Goal: Task Accomplishment & Management: Use online tool/utility

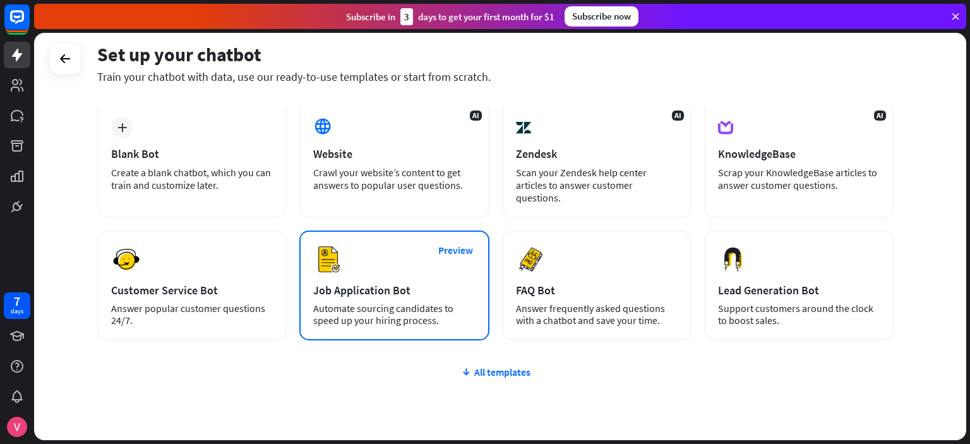
scroll to position [114, 0]
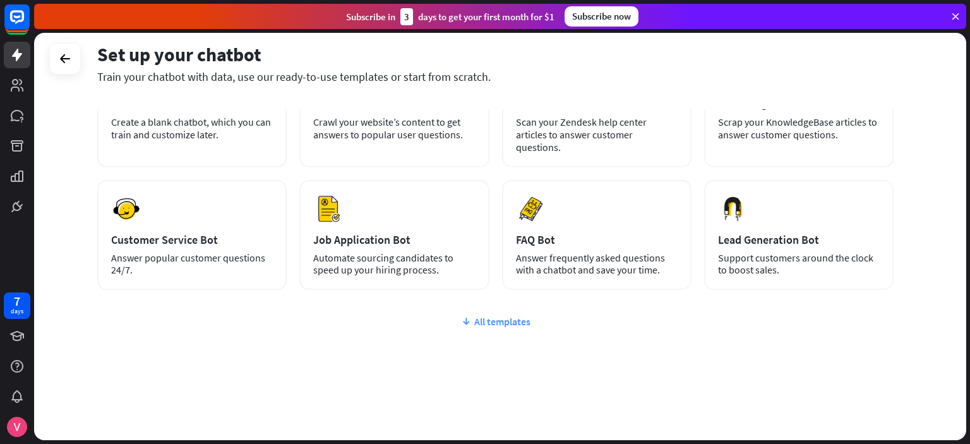
click at [496, 323] on div "All templates" at bounding box center [495, 321] width 796 height 13
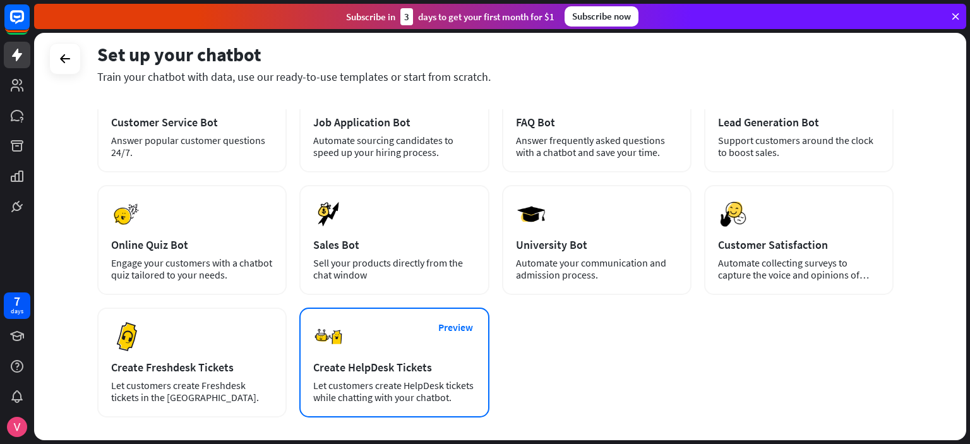
scroll to position [168, 0]
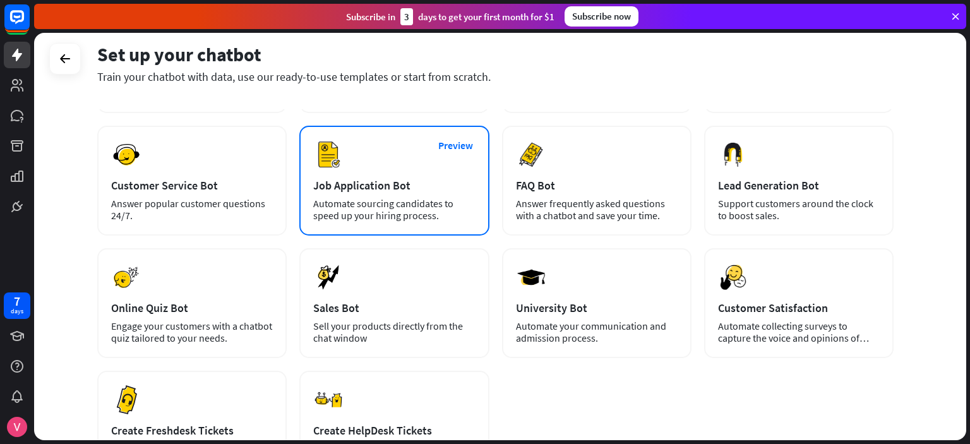
click at [407, 209] on div "Automate sourcing candidates to speed up your hiring process." at bounding box center [394, 210] width 162 height 24
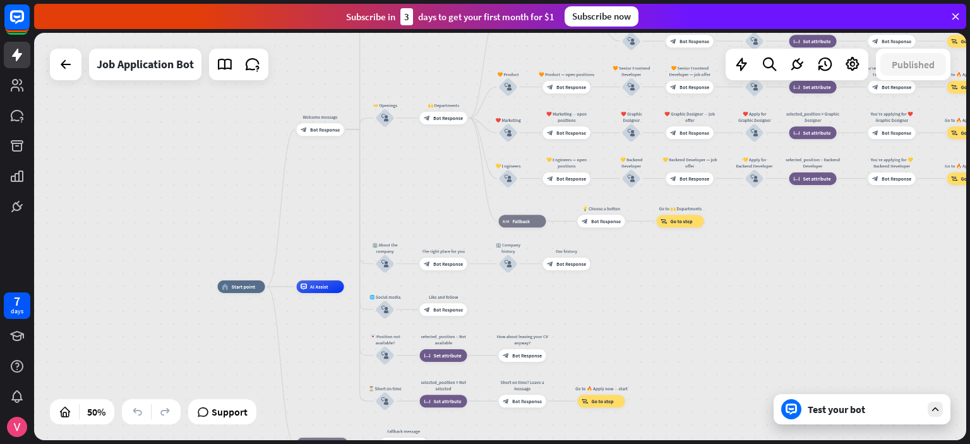
drag, startPoint x: 629, startPoint y: 184, endPoint x: 440, endPoint y: 191, distance: 188.9
click at [440, 191] on div "home_2 Start point Welcome message block_bot_response Bot Response ✨ Main menu …" at bounding box center [500, 236] width 932 height 407
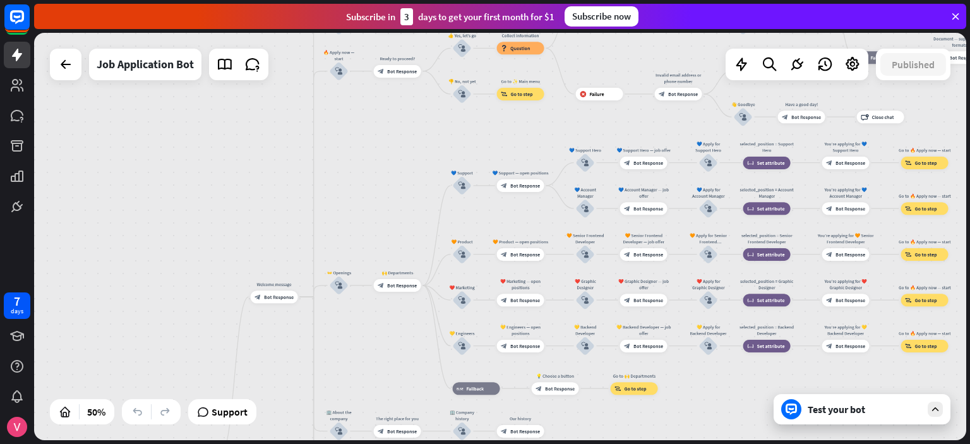
drag, startPoint x: 844, startPoint y: 262, endPoint x: 787, endPoint y: 409, distance: 156.9
click at [797, 429] on div "home_2 Start point Welcome message block_bot_response Bot Response ✨ Main menu …" at bounding box center [500, 236] width 932 height 407
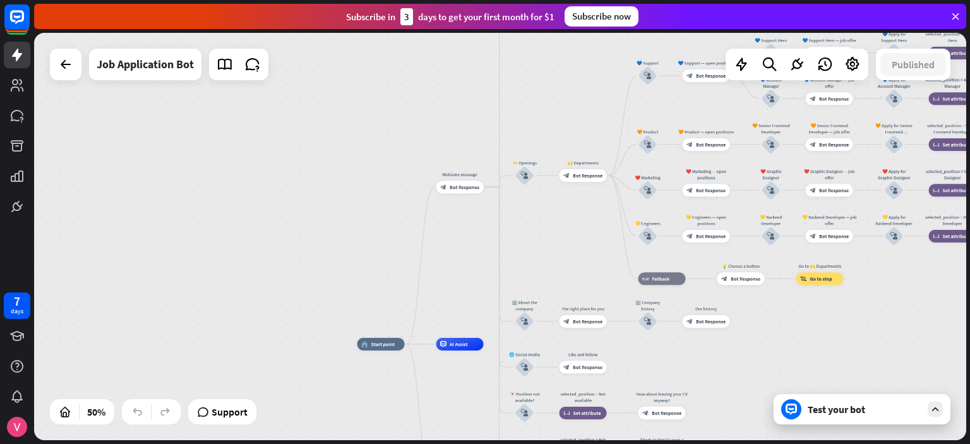
drag, startPoint x: 357, startPoint y: 190, endPoint x: 543, endPoint y: 81, distance: 215.9
click at [543, 81] on div "home_2 Start point Welcome message block_bot_response Bot Response ✨ Main menu …" at bounding box center [500, 236] width 932 height 407
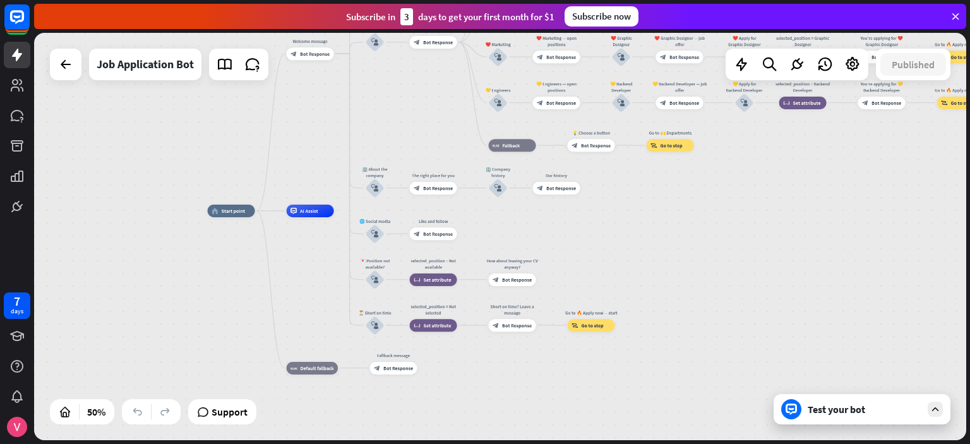
drag, startPoint x: 454, startPoint y: 303, endPoint x: 304, endPoint y: 170, distance: 200.4
click at [304, 170] on div "home_2 Start point Welcome message block_bot_response Bot Response ✨ Main menu …" at bounding box center [500, 236] width 932 height 407
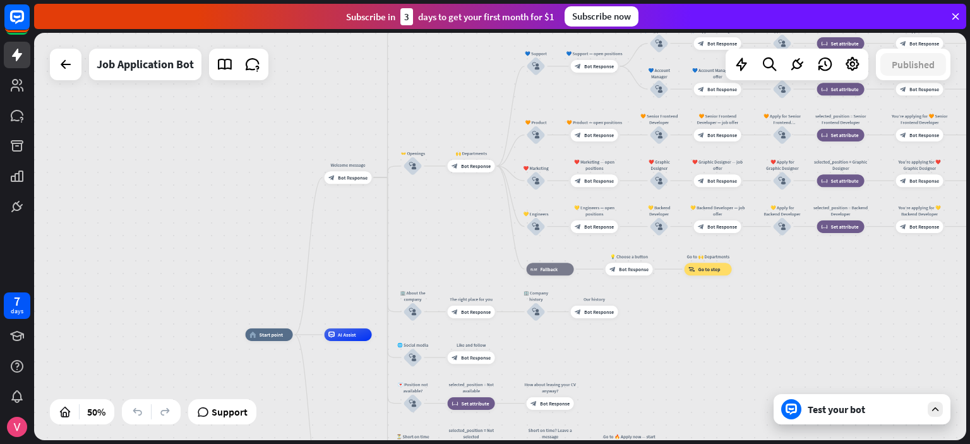
drag, startPoint x: 720, startPoint y: 247, endPoint x: 758, endPoint y: 371, distance: 129.4
click at [758, 371] on div "home_2 Start point Welcome message block_bot_response Bot Response ✨ Main menu …" at bounding box center [500, 236] width 932 height 407
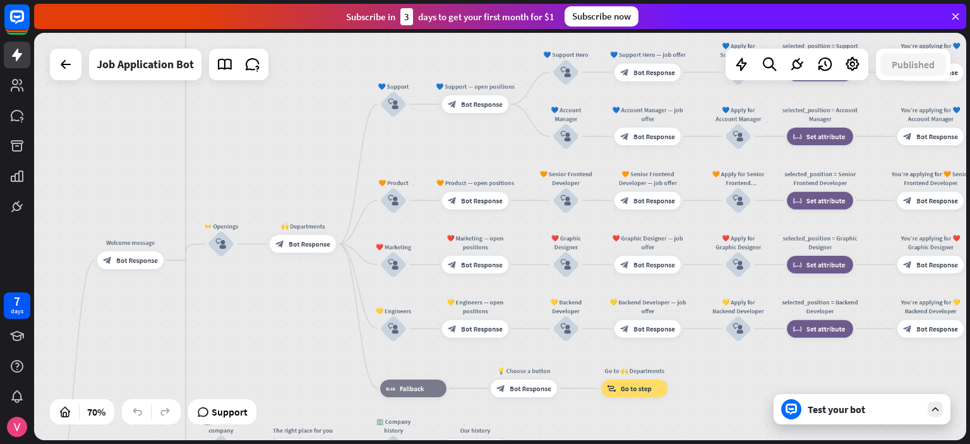
drag, startPoint x: 837, startPoint y: 239, endPoint x: 796, endPoint y: 383, distance: 149.9
click at [796, 383] on div "home_2 Start point Welcome message block_bot_response Bot Response ✨ Main menu …" at bounding box center [500, 236] width 932 height 407
click at [855, 411] on div "Test your bot" at bounding box center [865, 409] width 114 height 13
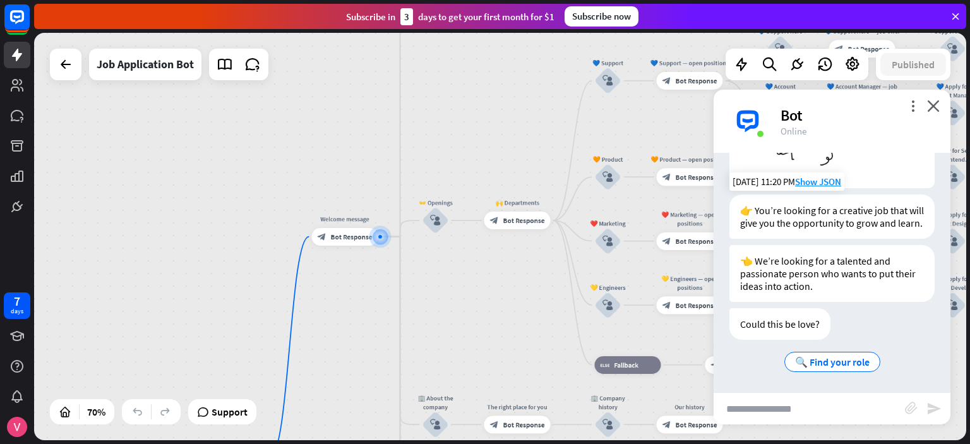
scroll to position [174, 0]
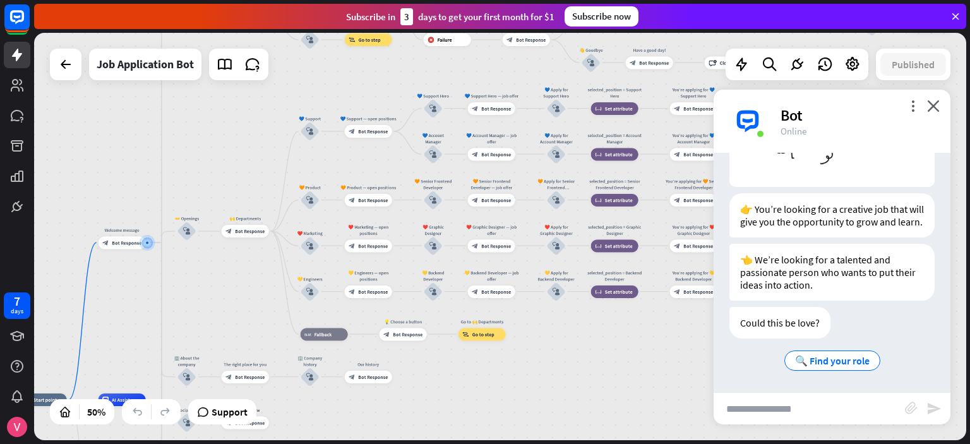
drag, startPoint x: 504, startPoint y: 300, endPoint x: 227, endPoint y: 293, distance: 277.9
click at [227, 293] on div "home_2 Start point Welcome message block_bot_response Bot Response ✨ Main menu …" at bounding box center [500, 236] width 932 height 407
click at [65, 73] on div at bounding box center [65, 64] width 25 height 25
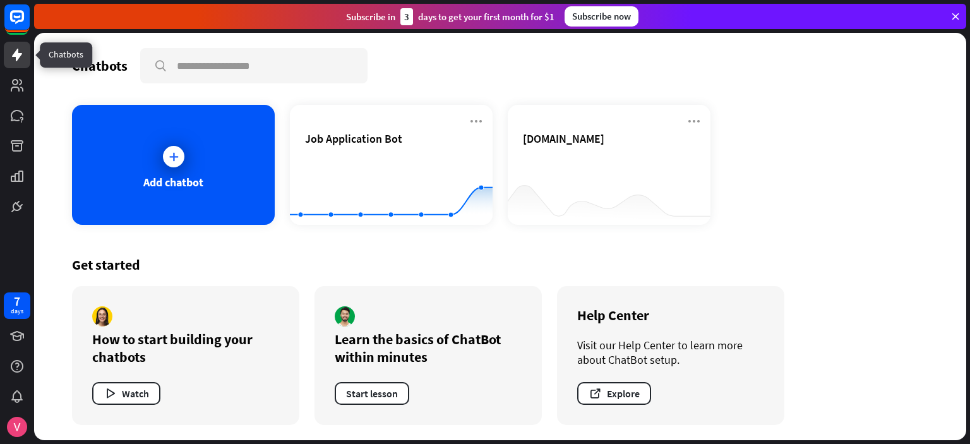
click at [20, 50] on icon at bounding box center [16, 54] width 15 height 15
click at [20, 60] on icon at bounding box center [16, 54] width 15 height 15
click at [20, 87] on icon at bounding box center [16, 85] width 15 height 15
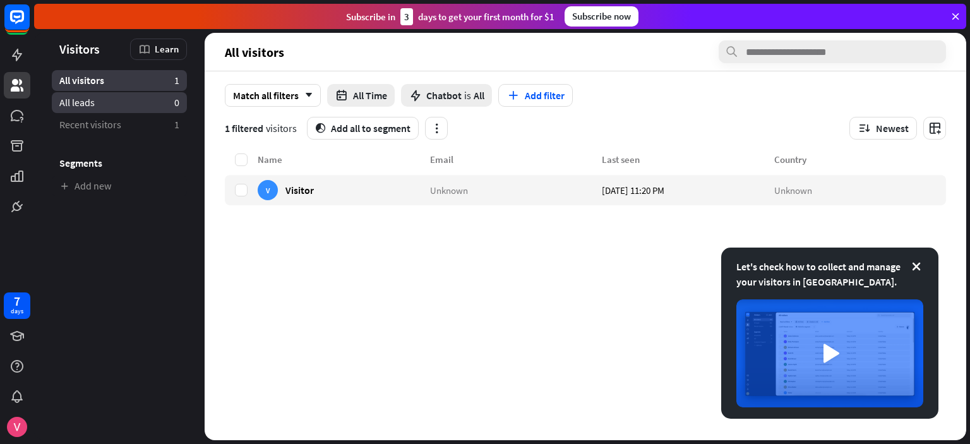
click at [78, 105] on span "All leads" at bounding box center [76, 102] width 35 height 13
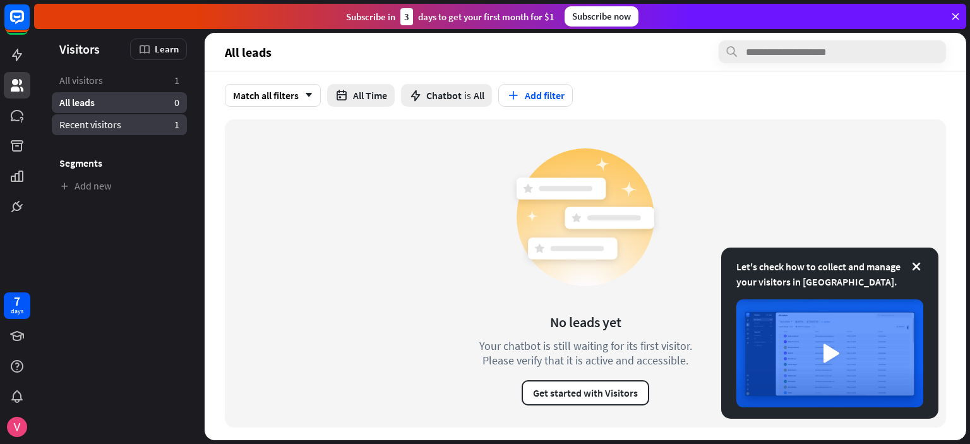
click at [78, 120] on span "Recent visitors" at bounding box center [90, 124] width 62 height 13
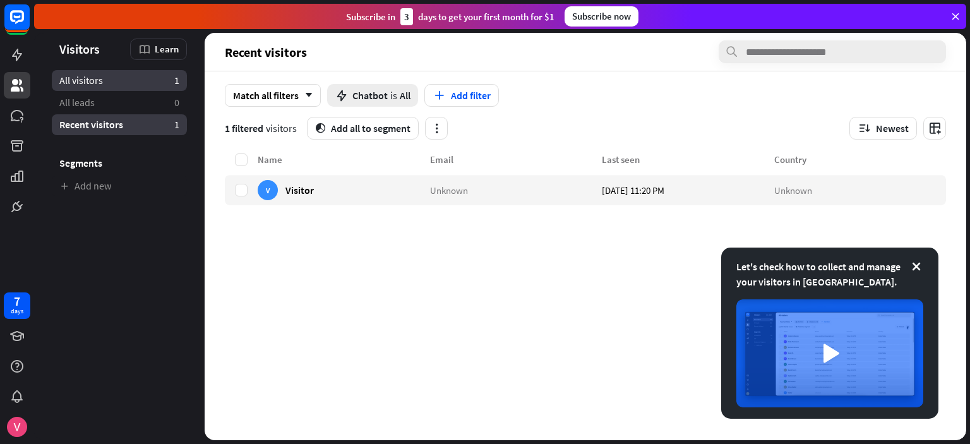
click at [75, 83] on span "All visitors" at bounding box center [81, 80] width 44 height 13
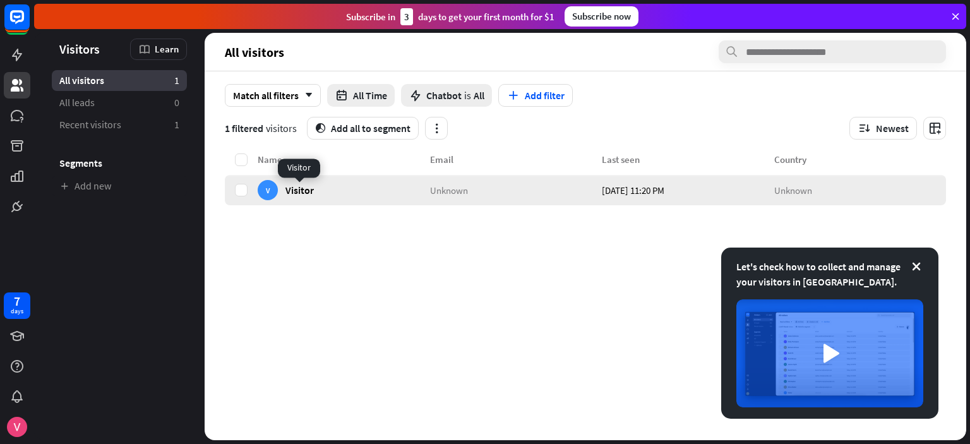
click at [297, 189] on span "Visitor" at bounding box center [299, 190] width 28 height 12
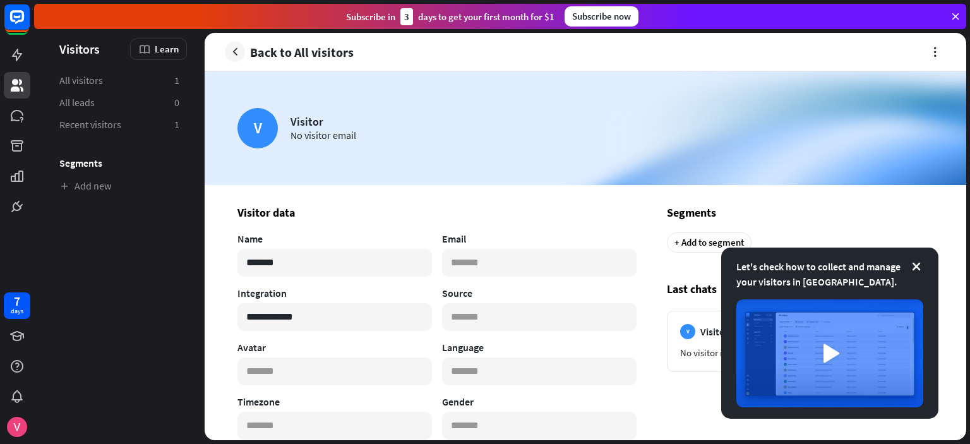
click at [306, 119] on div "Visitor" at bounding box center [323, 121] width 66 height 15
click at [16, 124] on link at bounding box center [17, 115] width 27 height 27
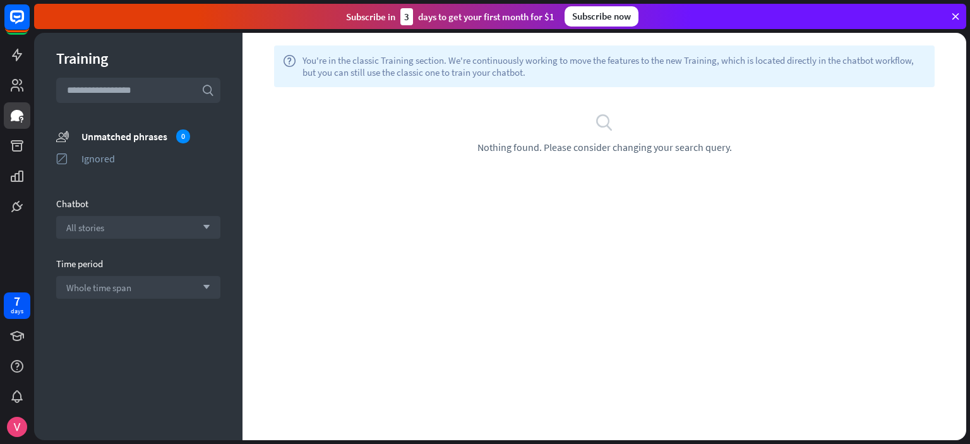
click at [602, 148] on span "Nothing found. Please consider changing your search query." at bounding box center [604, 147] width 254 height 13
click at [13, 147] on icon at bounding box center [17, 145] width 13 height 11
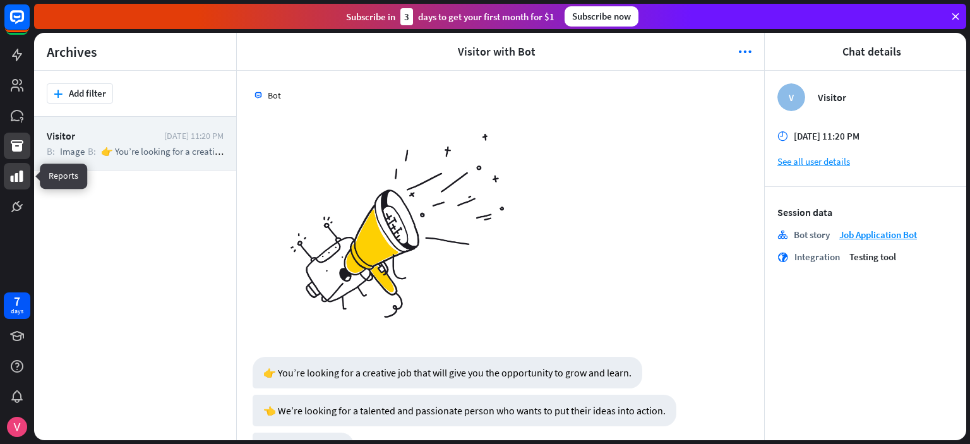
click at [18, 186] on link at bounding box center [17, 176] width 27 height 27
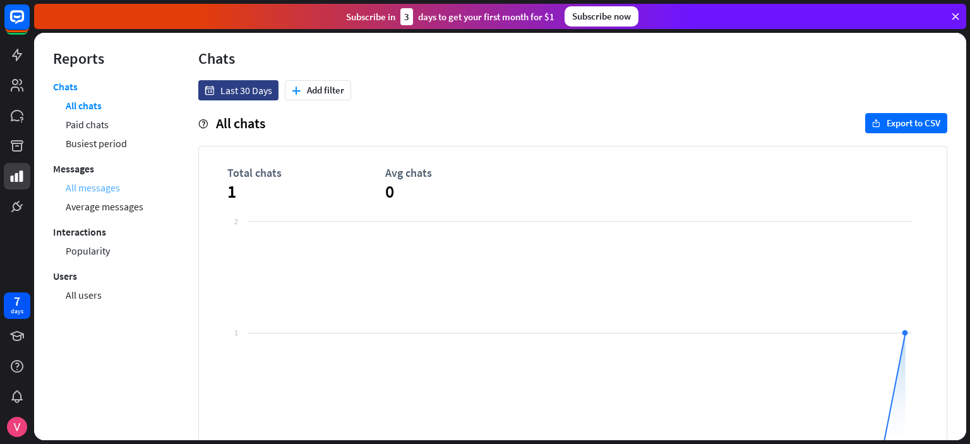
click at [99, 186] on link "All messages" at bounding box center [93, 187] width 54 height 19
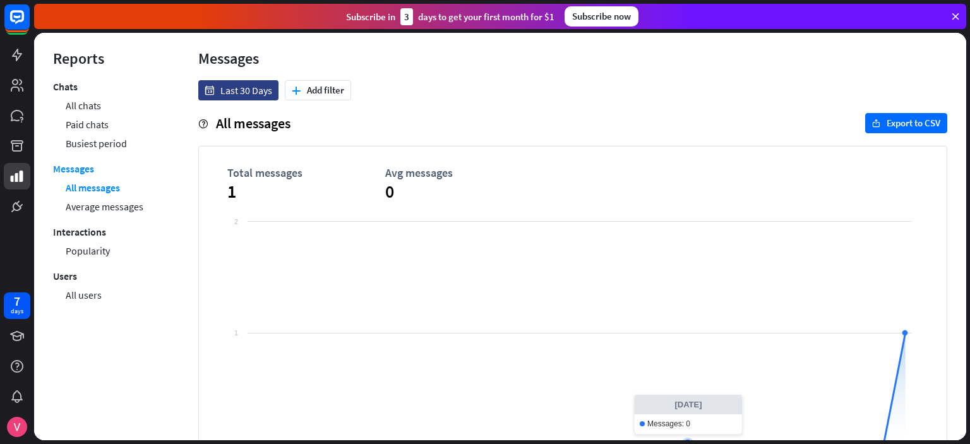
scroll to position [59, 0]
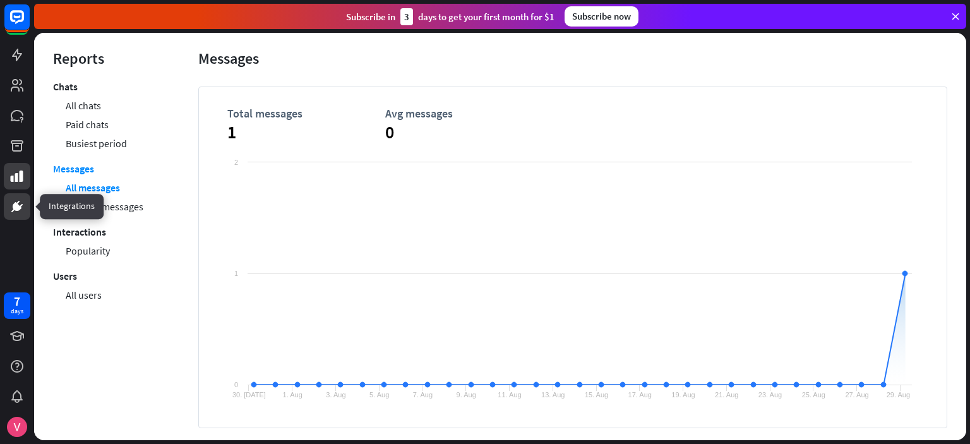
click at [18, 201] on icon at bounding box center [17, 203] width 3 height 4
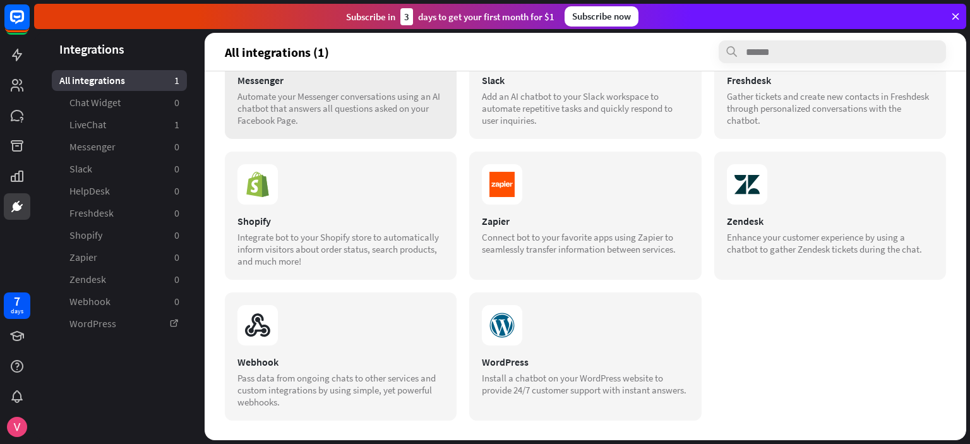
scroll to position [32, 0]
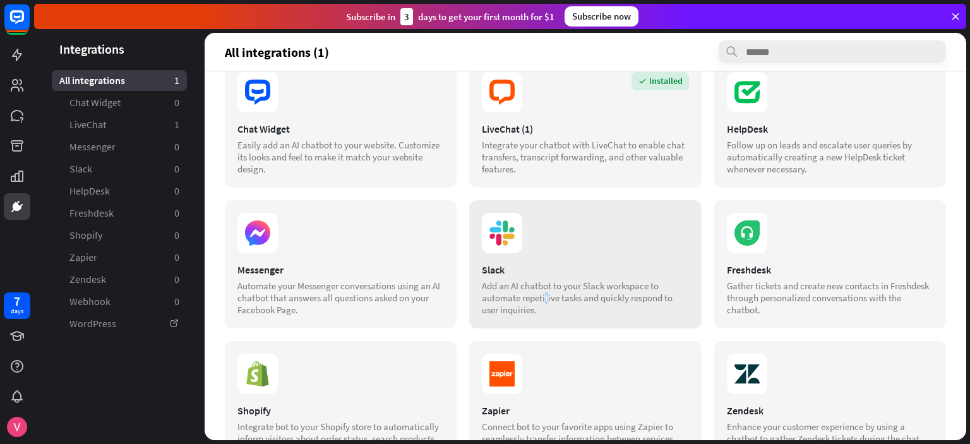
click at [643, 280] on div "Add an AI chatbot to your Slack workspace to automate repetitive tasks and quic…" at bounding box center [585, 298] width 206 height 36
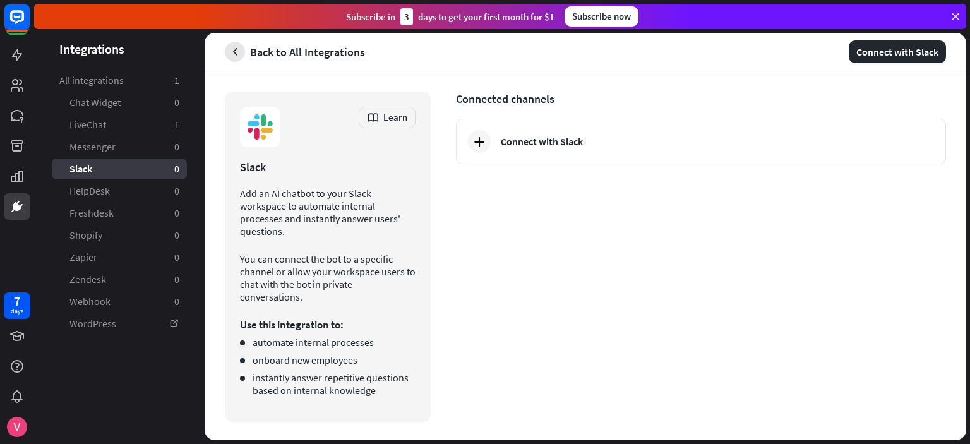
click at [237, 55] on icon "button" at bounding box center [235, 51] width 13 height 13
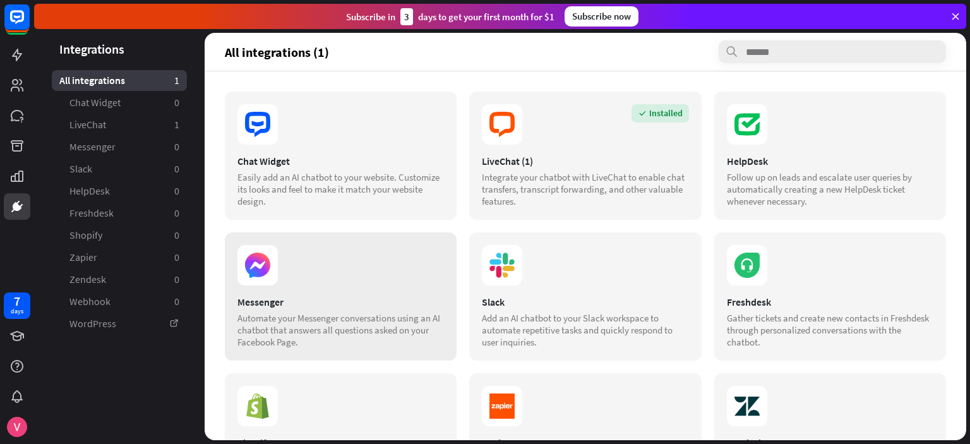
click at [359, 302] on div "Messenger" at bounding box center [340, 302] width 206 height 13
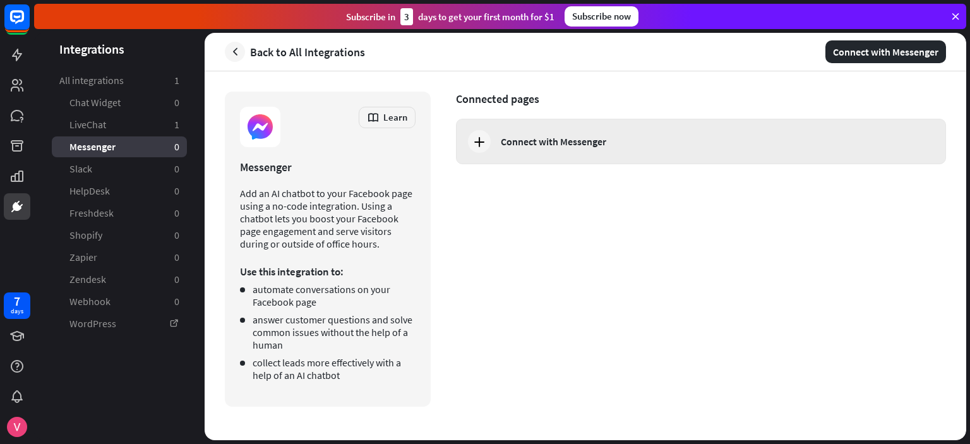
click at [523, 148] on div "Connect with Messenger" at bounding box center [701, 141] width 490 height 45
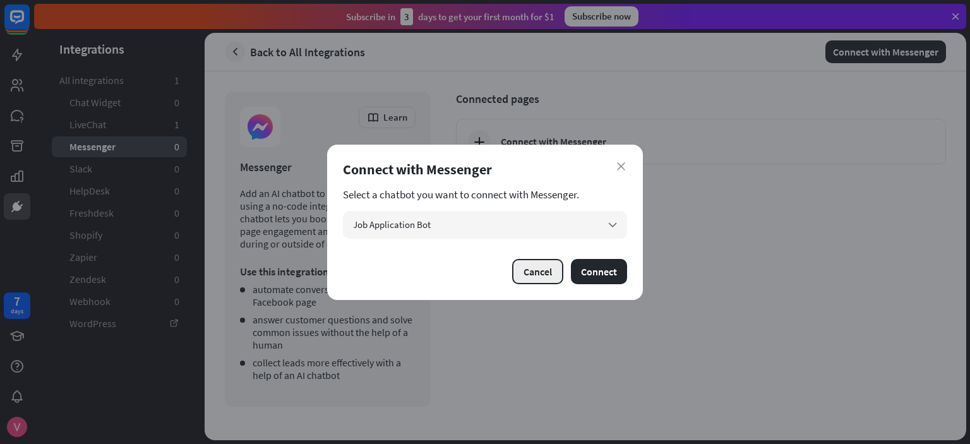
click at [544, 277] on button "Cancel" at bounding box center [537, 271] width 51 height 25
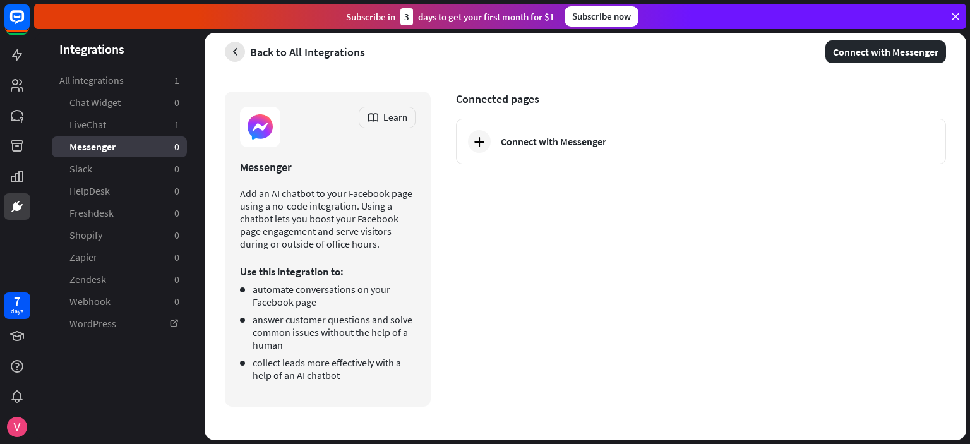
click at [234, 52] on icon "button" at bounding box center [235, 51] width 13 height 13
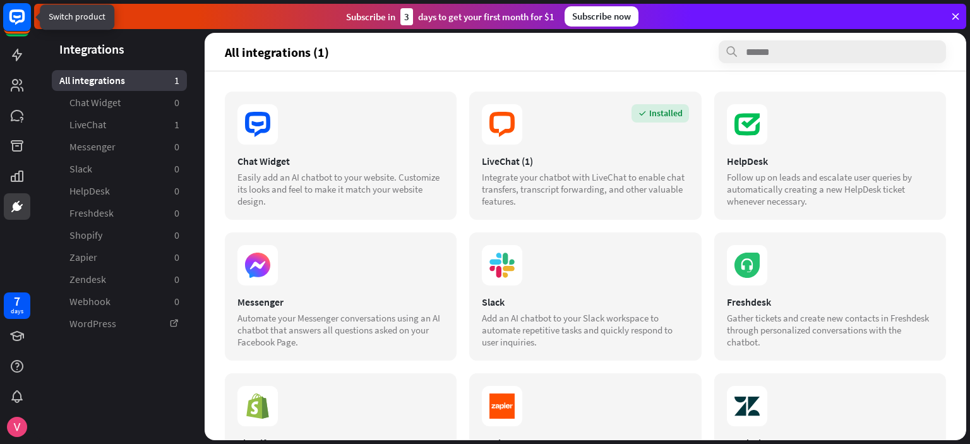
click at [15, 16] on icon at bounding box center [17, 16] width 8 height 3
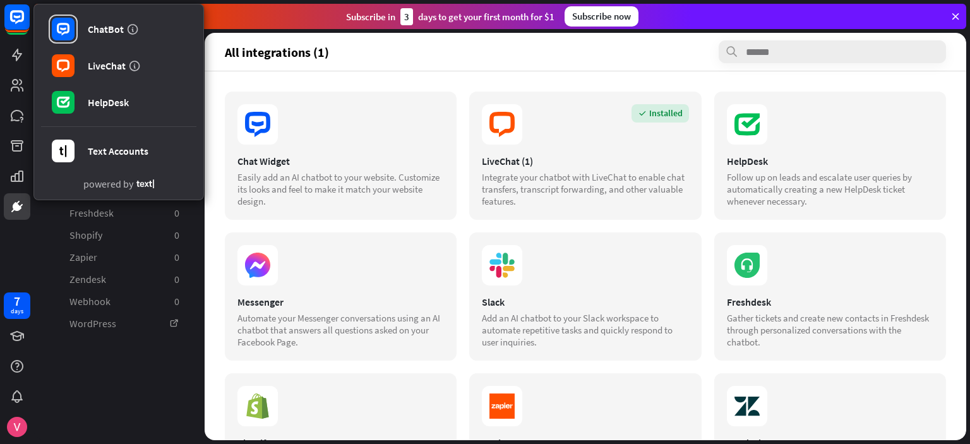
click at [106, 383] on aside "Integrations All integrations 1 Chat Widget 0 LiveChat 1 Messenger 0 Slack 0 He…" at bounding box center [119, 236] width 170 height 407
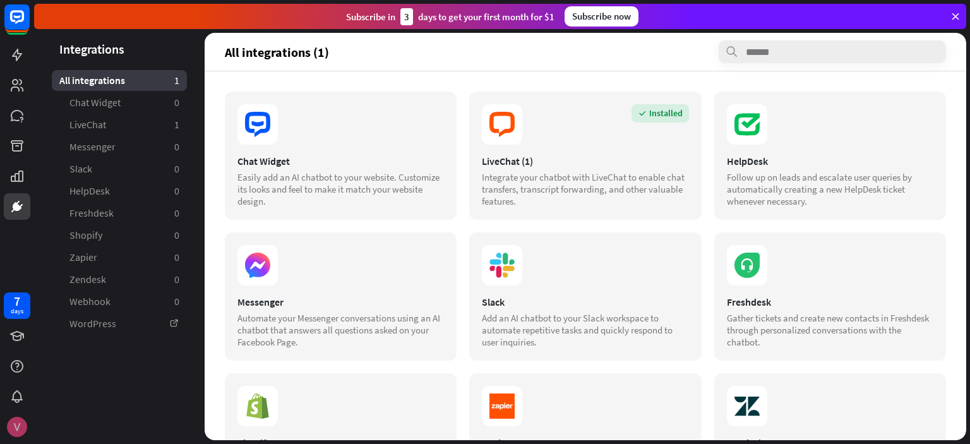
click at [15, 423] on img at bounding box center [17, 427] width 20 height 20
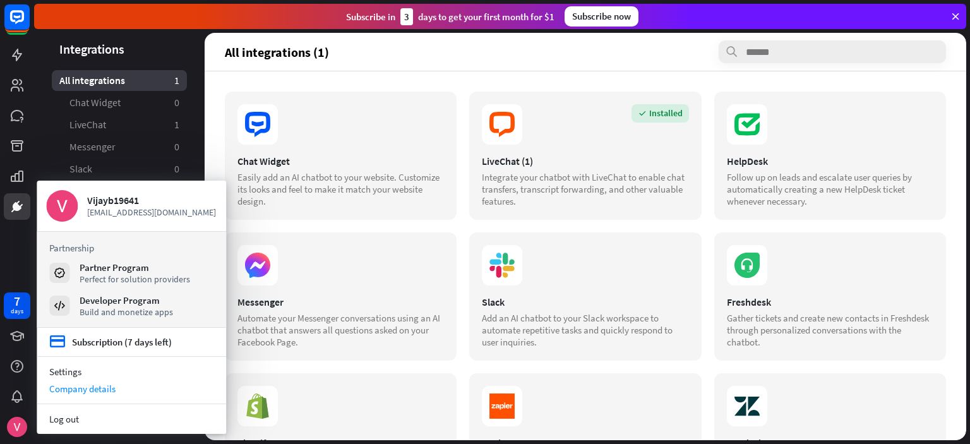
click at [78, 387] on div "Company details" at bounding box center [131, 388] width 189 height 17
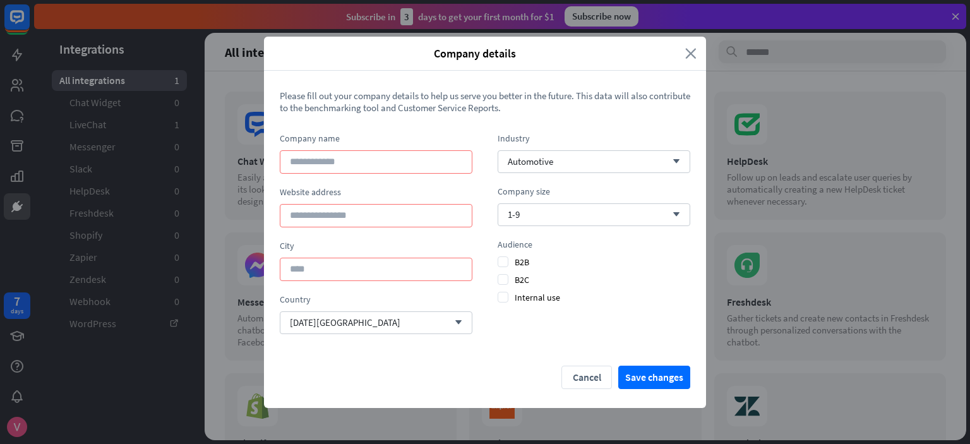
click at [687, 55] on icon "close" at bounding box center [690, 53] width 11 height 15
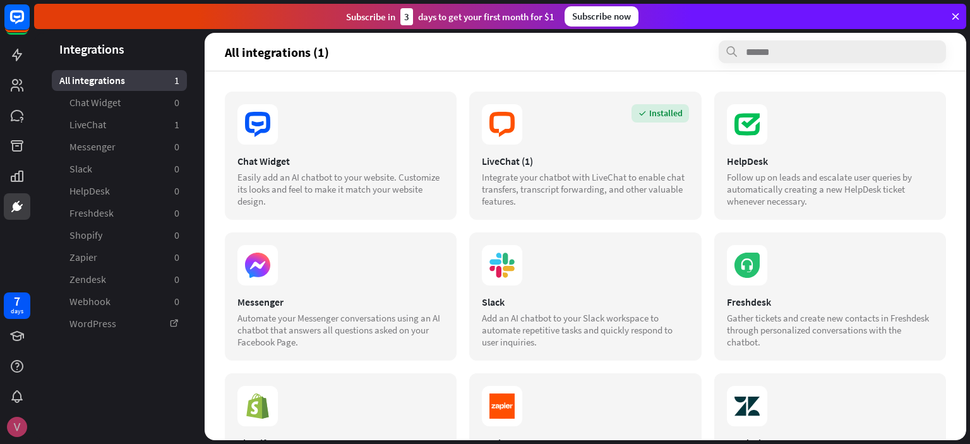
click at [16, 429] on img at bounding box center [17, 427] width 20 height 20
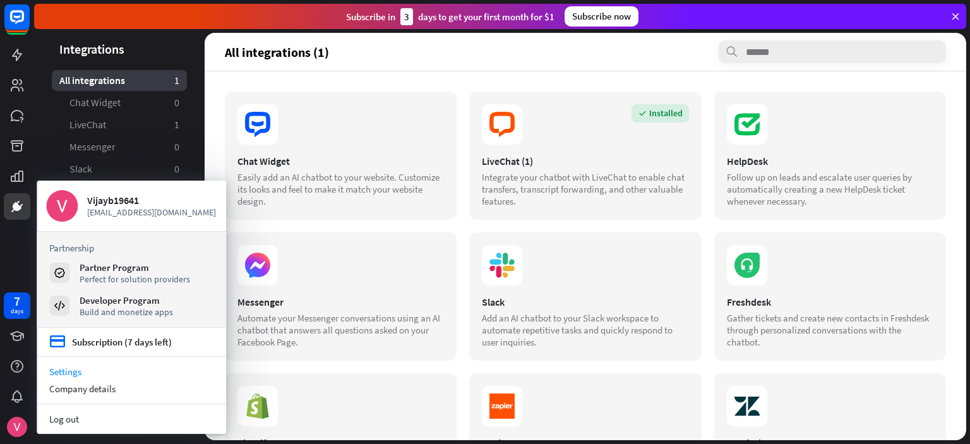
click at [64, 370] on link "Settings" at bounding box center [131, 371] width 189 height 17
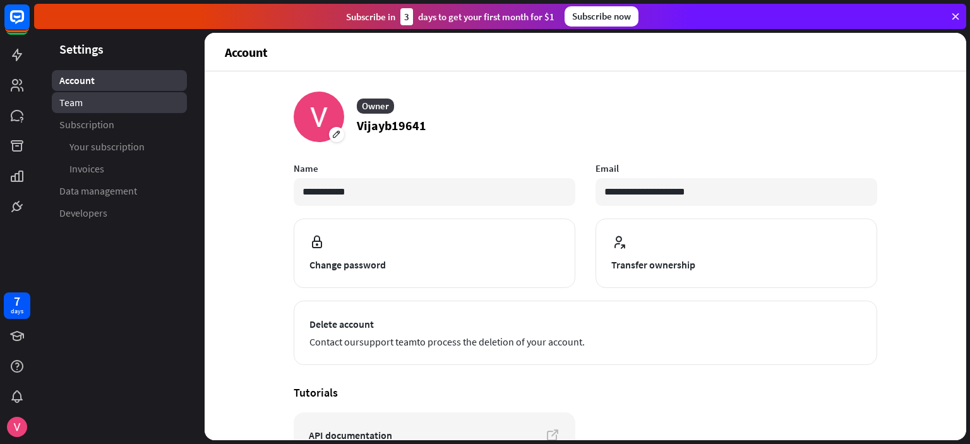
click at [93, 106] on link "Team" at bounding box center [119, 102] width 135 height 21
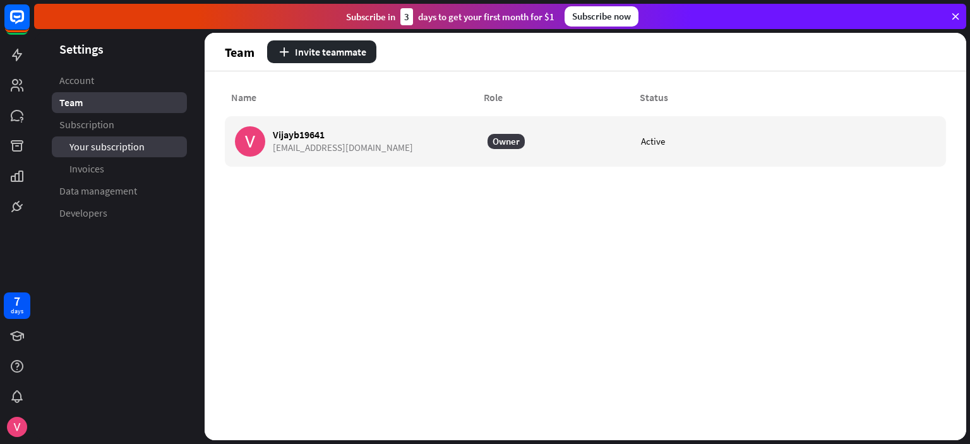
click at [95, 143] on span "Your subscription" at bounding box center [106, 146] width 75 height 13
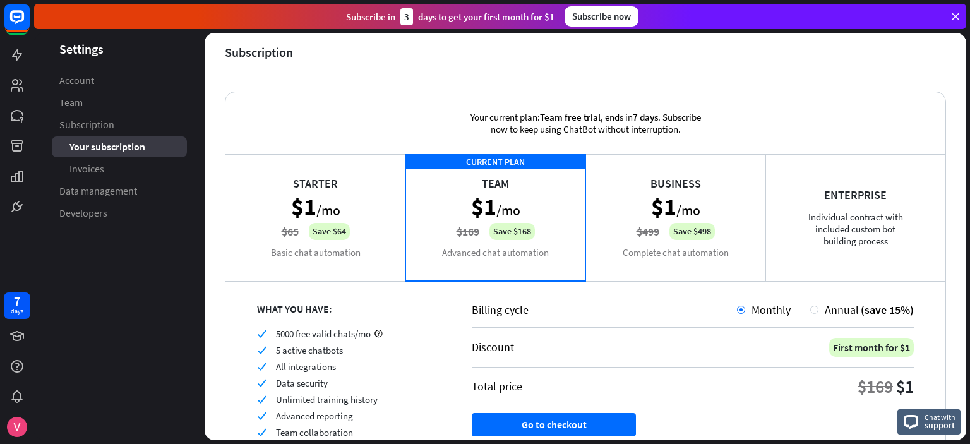
click at [89, 201] on link "Data management" at bounding box center [119, 191] width 135 height 21
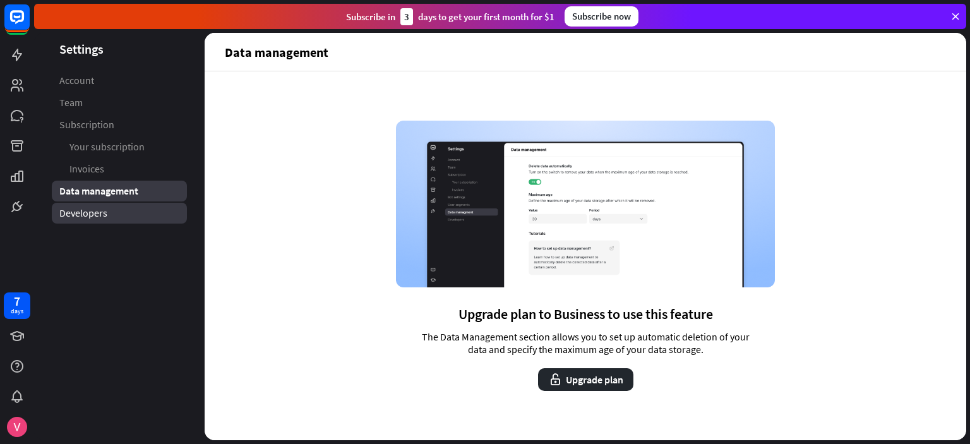
click at [87, 210] on span "Developers" at bounding box center [83, 212] width 48 height 13
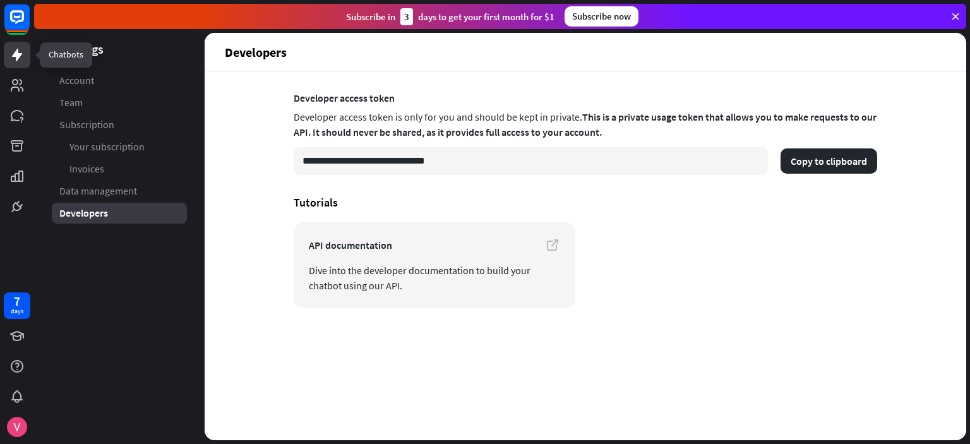
click at [16, 48] on icon at bounding box center [16, 54] width 15 height 15
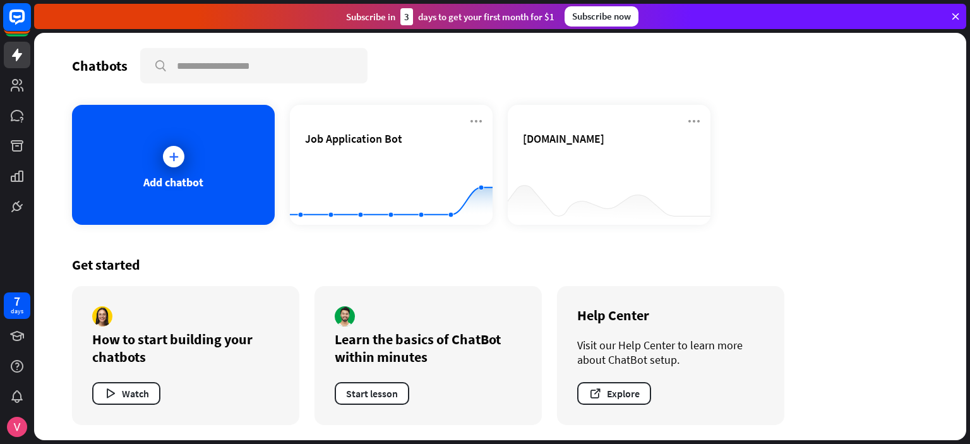
click at [16, 21] on rect at bounding box center [17, 17] width 28 height 28
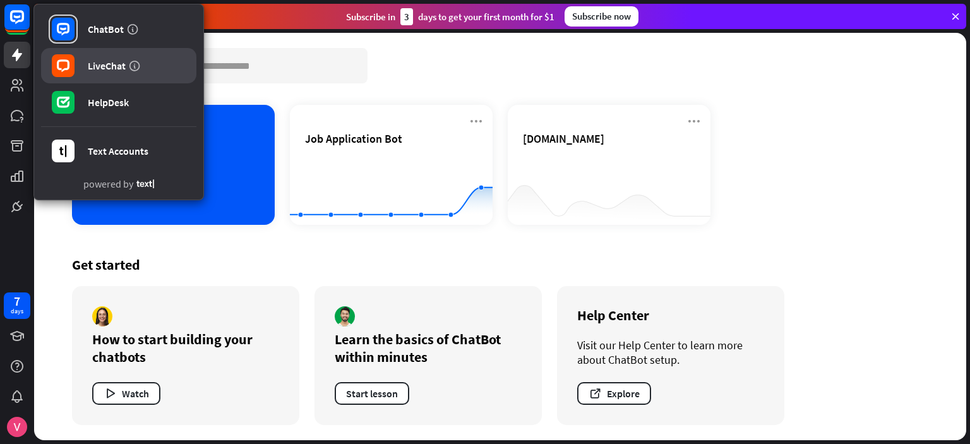
click at [114, 63] on div "LiveChat" at bounding box center [107, 65] width 38 height 13
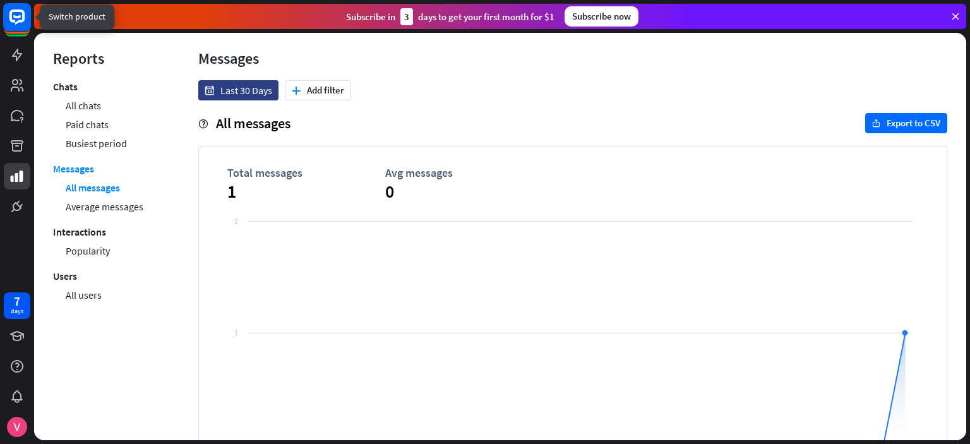
click at [19, 25] on rect at bounding box center [17, 17] width 28 height 28
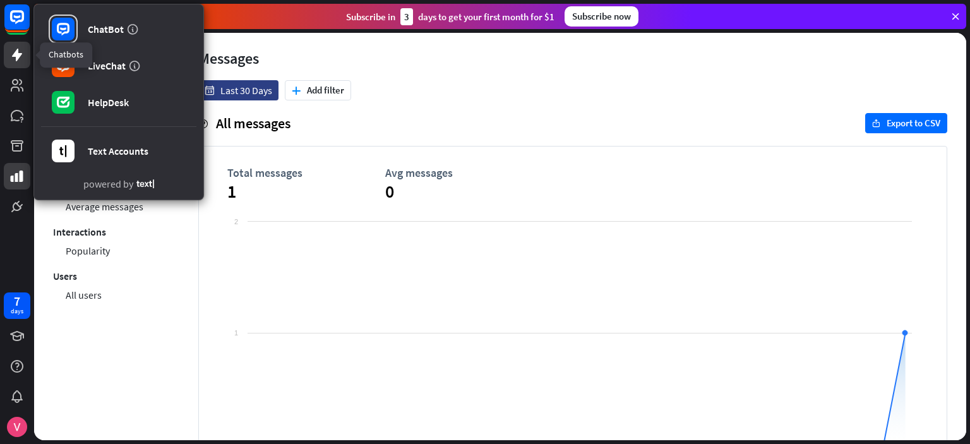
click at [11, 50] on icon at bounding box center [16, 54] width 15 height 15
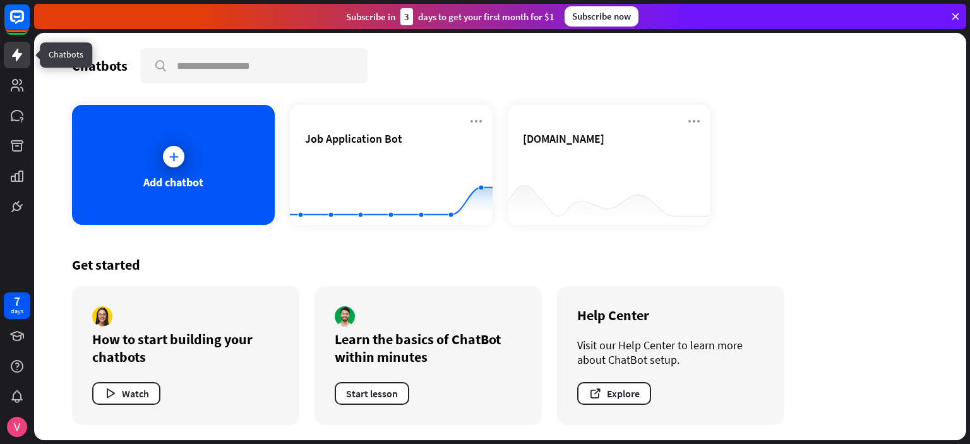
click at [10, 58] on icon at bounding box center [16, 54] width 15 height 15
click at [177, 156] on icon at bounding box center [173, 156] width 13 height 13
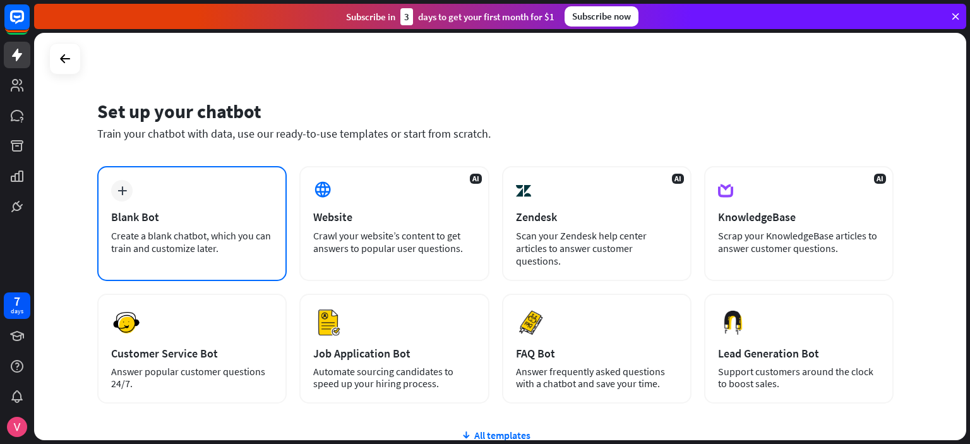
click at [140, 217] on div "Blank Bot" at bounding box center [192, 217] width 162 height 15
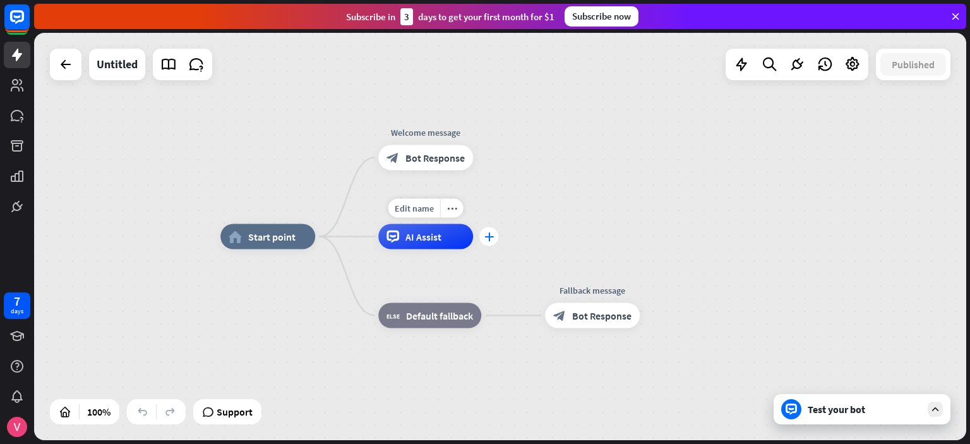
click at [489, 239] on icon "plus" at bounding box center [488, 236] width 9 height 9
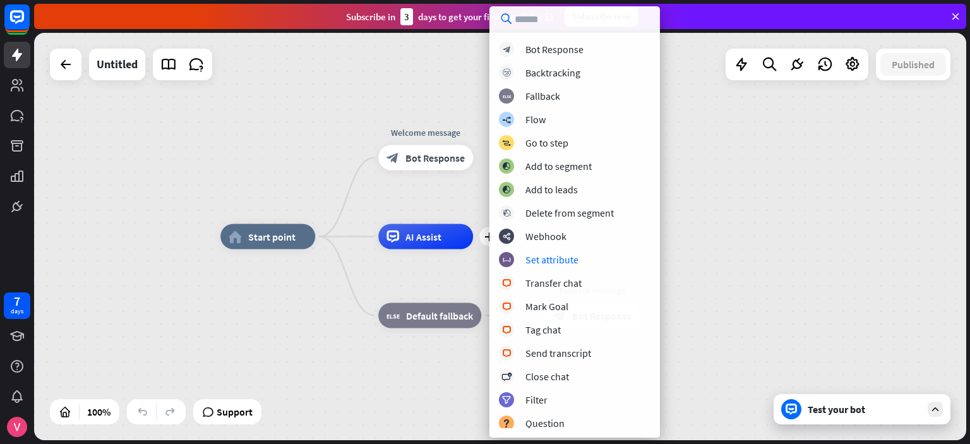
click at [165, 164] on div "home_2 Start point Welcome message block_bot_response Bot Response plus AI Assi…" at bounding box center [500, 236] width 932 height 407
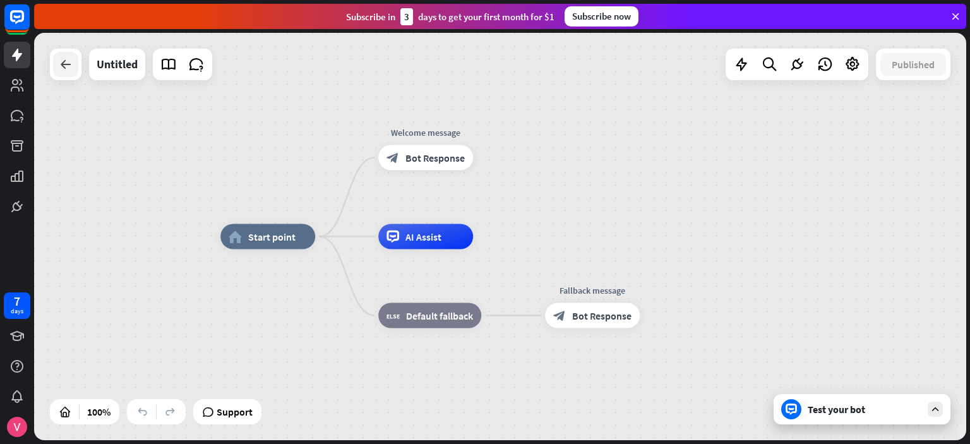
click at [61, 60] on icon at bounding box center [65, 64] width 15 height 15
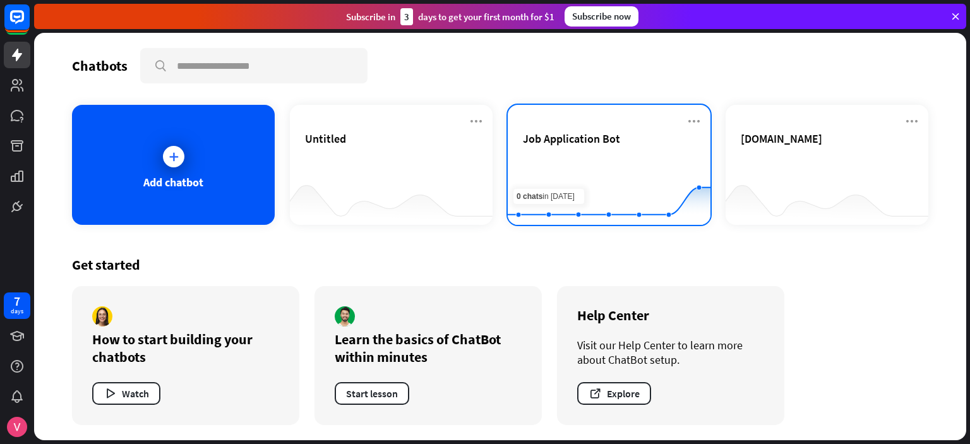
click at [558, 160] on icon at bounding box center [609, 160] width 241 height 0
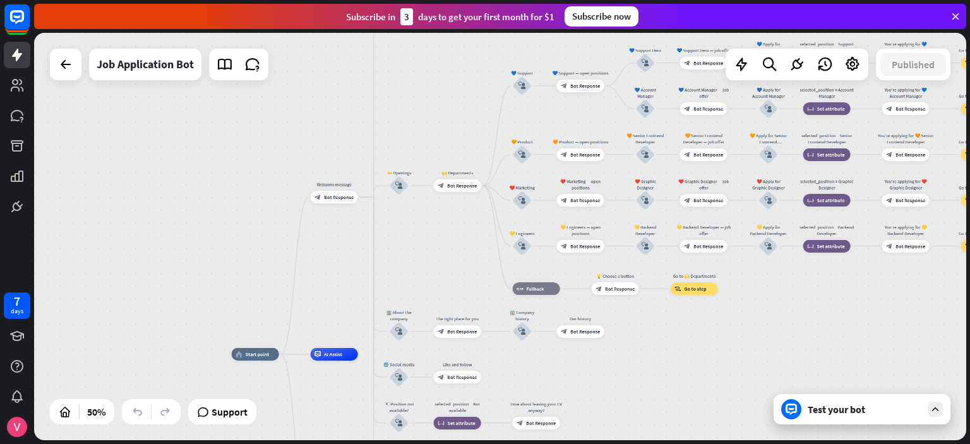
drag, startPoint x: 323, startPoint y: 182, endPoint x: 222, endPoint y: 263, distance: 129.4
click at [222, 263] on div "home_2 Start point Welcome message block_bot_response Bot Response ✨ Main menu …" at bounding box center [500, 236] width 932 height 407
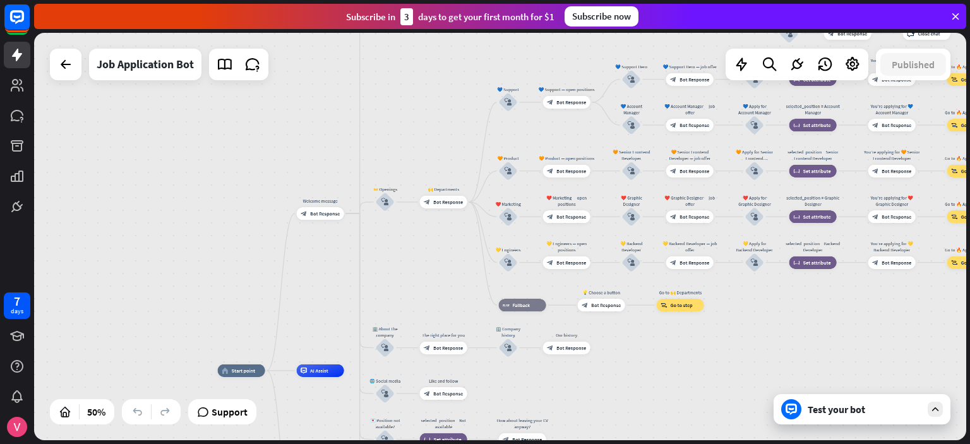
drag, startPoint x: 437, startPoint y: 95, endPoint x: 389, endPoint y: 136, distance: 63.1
click at [389, 136] on div "home_2 Start point Welcome message block_bot_response Bot Response ✨ Main menu …" at bounding box center [500, 236] width 932 height 407
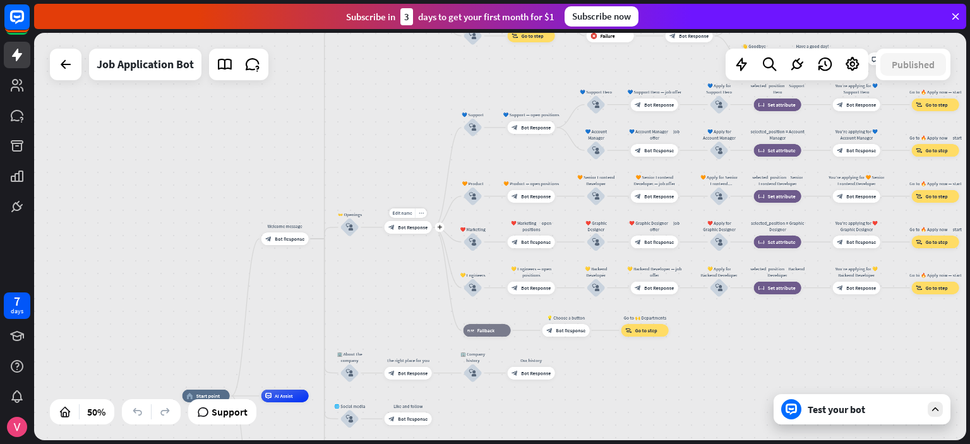
click at [402, 229] on span "Bot Response" at bounding box center [413, 227] width 30 height 6
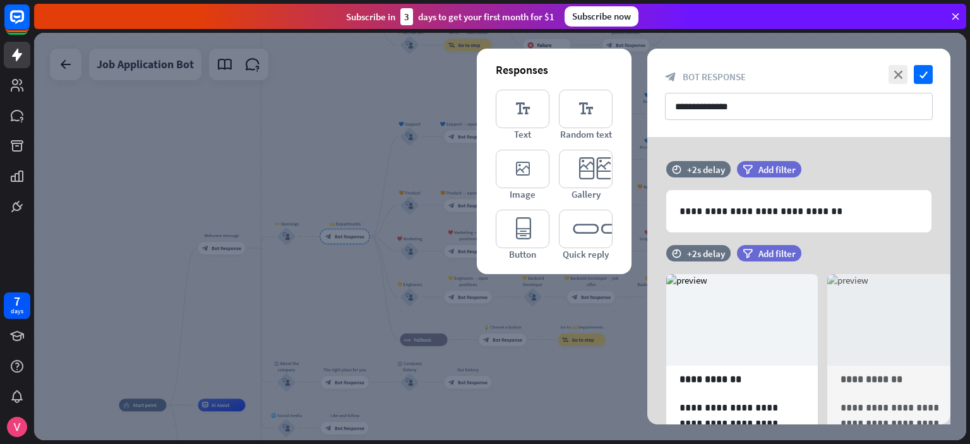
click at [357, 148] on div at bounding box center [500, 236] width 932 height 407
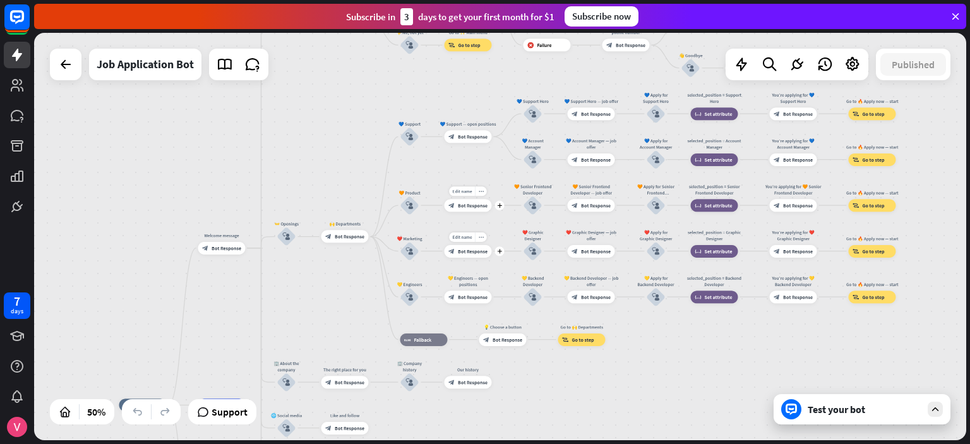
click at [467, 212] on div "Edit name more_horiz plus block_bot_response Bot Response" at bounding box center [468, 205] width 47 height 13
click at [412, 203] on icon "block_user_input" at bounding box center [410, 205] width 8 height 8
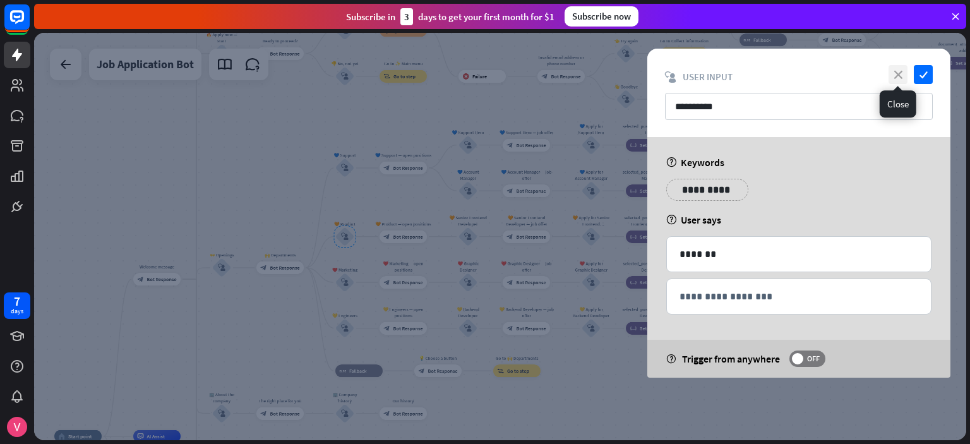
click at [902, 71] on icon "close" at bounding box center [897, 74] width 19 height 19
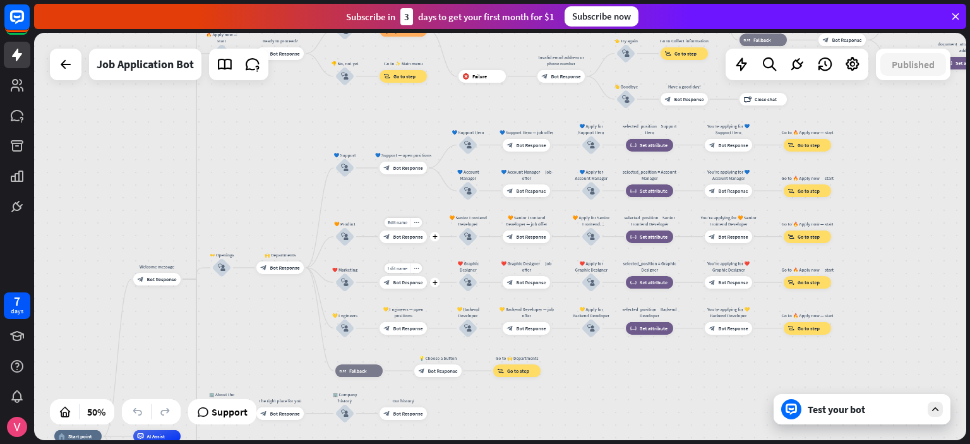
click at [409, 236] on span "Bot Response" at bounding box center [408, 237] width 30 height 6
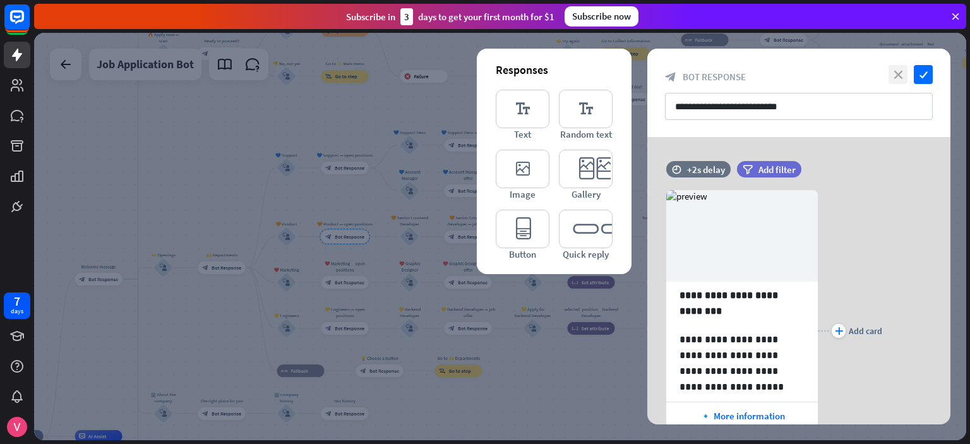
click at [895, 73] on icon "close" at bounding box center [897, 74] width 19 height 19
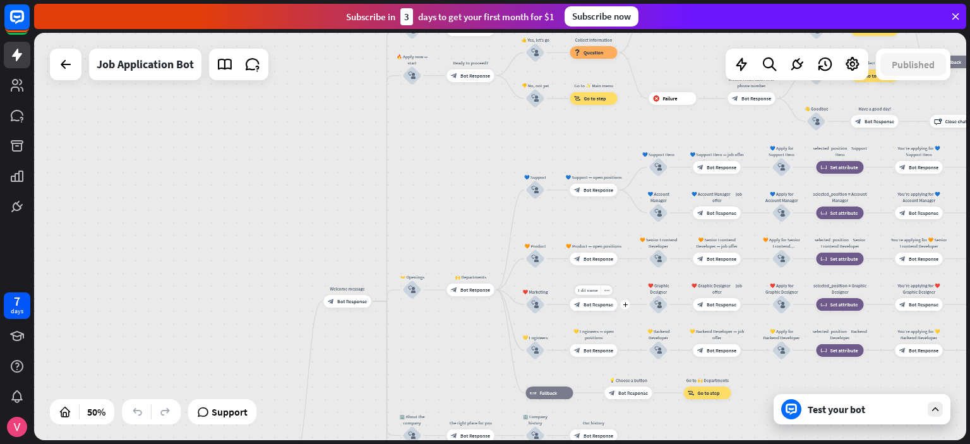
drag, startPoint x: 198, startPoint y: 174, endPoint x: 325, endPoint y: 164, distance: 126.7
click at [439, 196] on div "home_2 Start point Welcome message block_bot_response Bot Response ✨ Main menu …" at bounding box center [500, 236] width 932 height 407
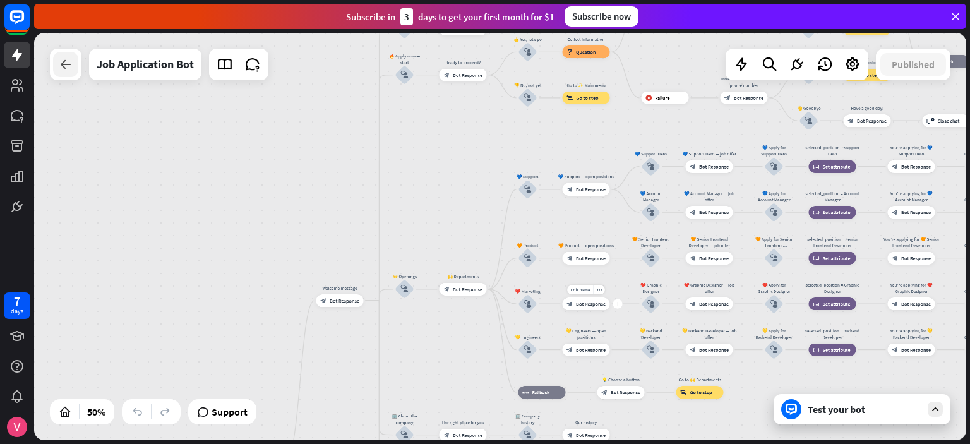
click at [60, 63] on icon at bounding box center [65, 64] width 15 height 15
